Goal: Transaction & Acquisition: Purchase product/service

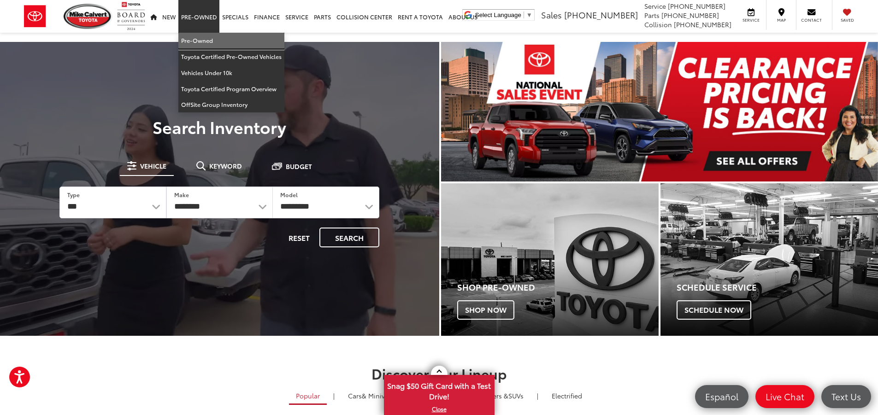
click at [200, 47] on link "Pre-Owned" at bounding box center [231, 41] width 106 height 16
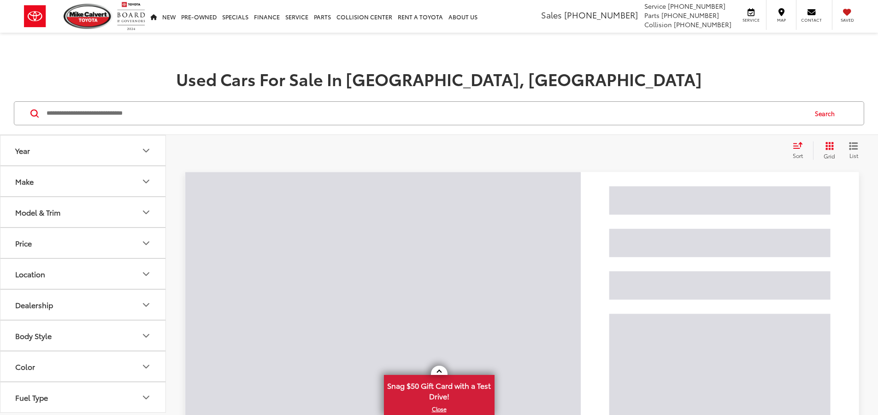
click at [36, 188] on button "Make" at bounding box center [83, 181] width 166 height 30
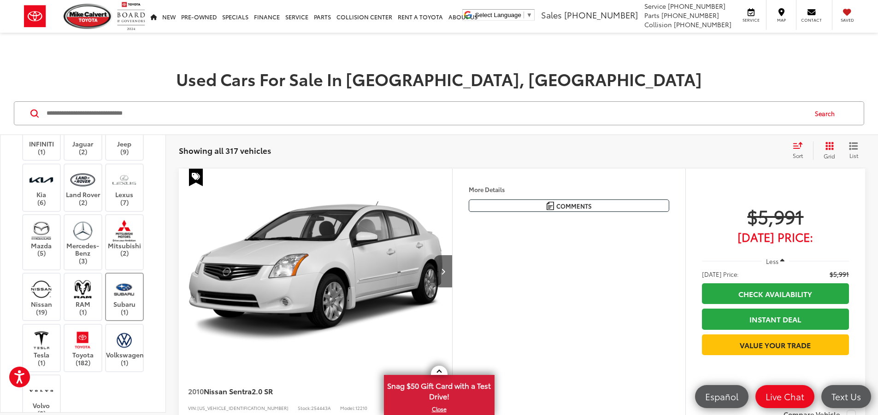
scroll to position [230, 0]
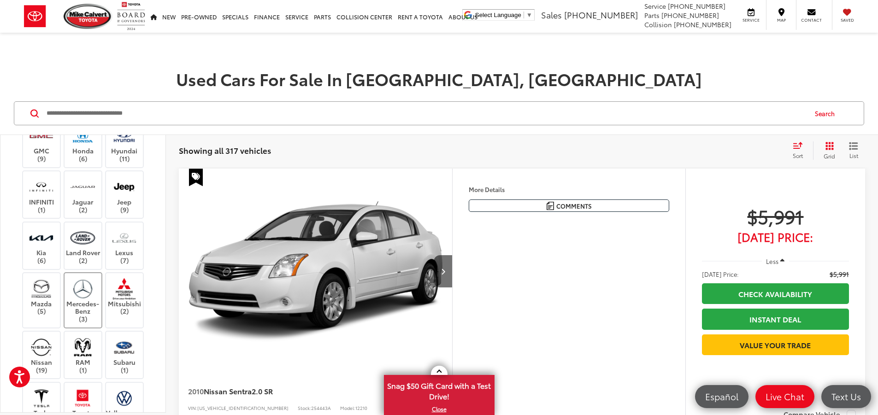
click at [91, 296] on img at bounding box center [82, 289] width 25 height 22
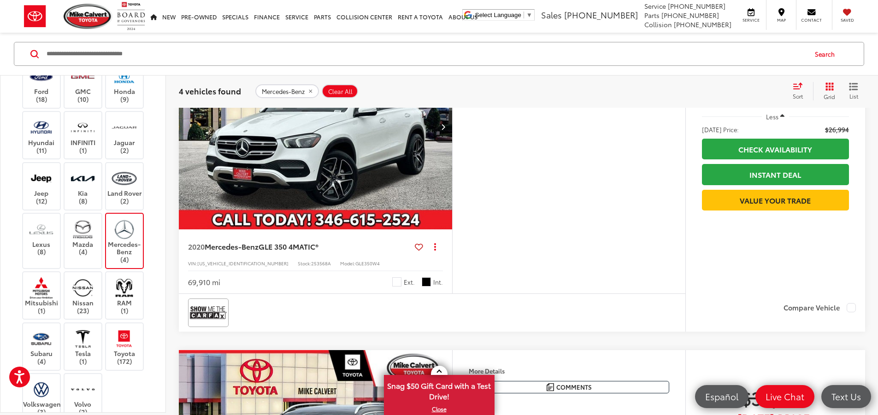
scroll to position [415, 0]
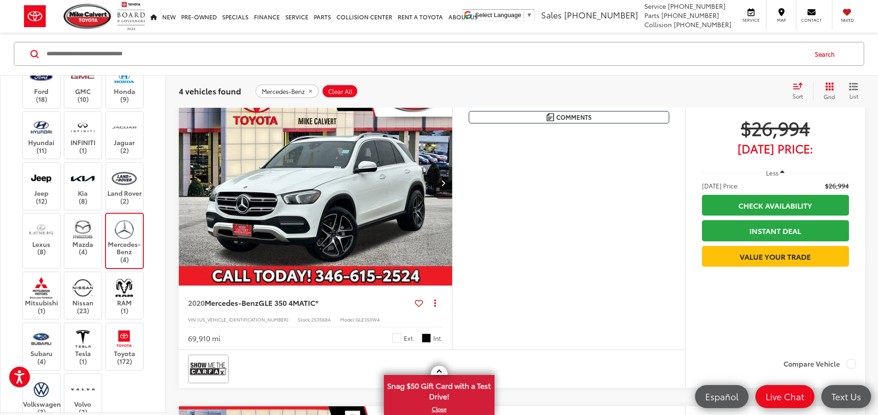
click at [385, 286] on img "2020 Mercedes-Benz GLE GLE 350 4MATIC® 0" at bounding box center [315, 183] width 275 height 206
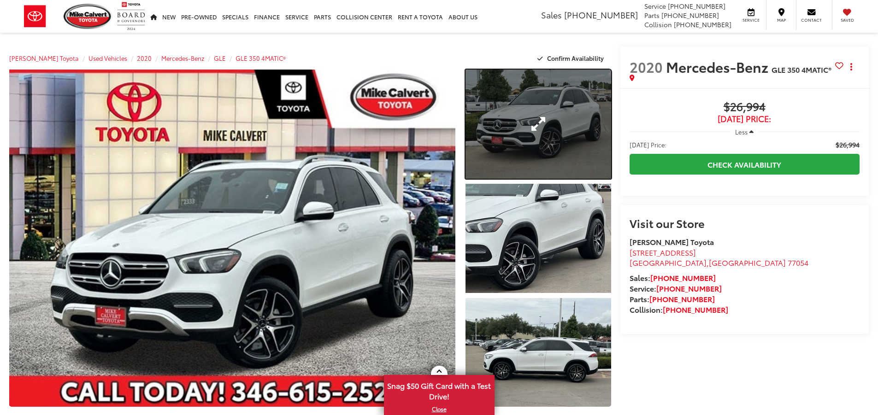
click at [508, 139] on link "Expand Photo 1" at bounding box center [539, 124] width 146 height 109
